Goal: Task Accomplishment & Management: Complete application form

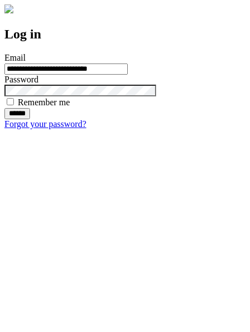
type input "**********"
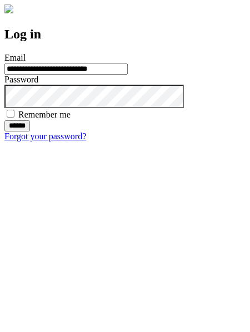
click at [30, 131] on input "******" at bounding box center [17, 125] width 26 height 11
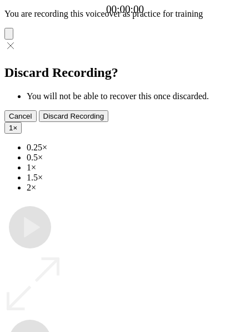
type input "**********"
